Goal: Information Seeking & Learning: Learn about a topic

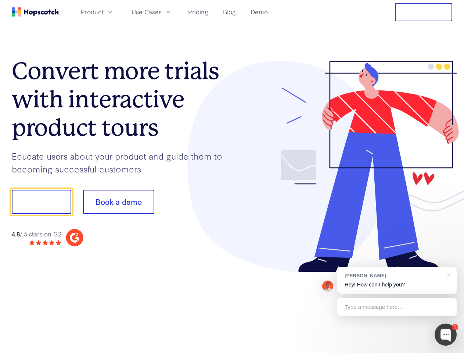
click at [232, 176] on div at bounding box center [342, 166] width 220 height 211
click at [104, 12] on span "Product" at bounding box center [92, 11] width 23 height 9
click at [162, 12] on span "Use Cases" at bounding box center [146, 11] width 30 height 9
click at [423, 12] on button "Free Trial" at bounding box center [423, 12] width 57 height 18
click at [41, 202] on button "Show me!" at bounding box center [41, 201] width 59 height 24
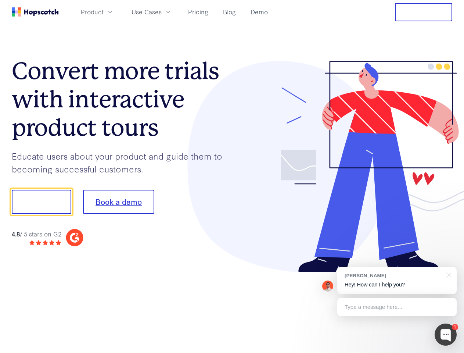
click at [118, 202] on button "Book a demo" at bounding box center [118, 201] width 71 height 24
click at [445, 334] on div at bounding box center [445, 334] width 22 height 22
click at [397, 280] on div "[PERSON_NAME] Hey! How can I help you?" at bounding box center [396, 280] width 119 height 27
click at [447, 274] on div at bounding box center [447, 274] width 18 height 15
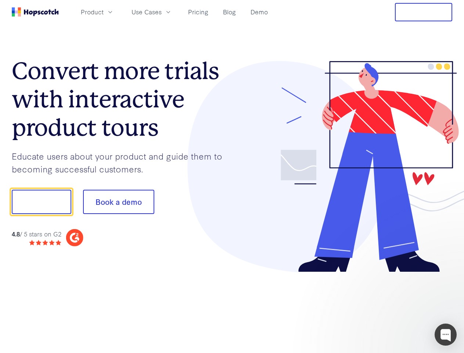
click at [397, 307] on div at bounding box center [388, 250] width 138 height 147
